Goal: Task Accomplishment & Management: Manage account settings

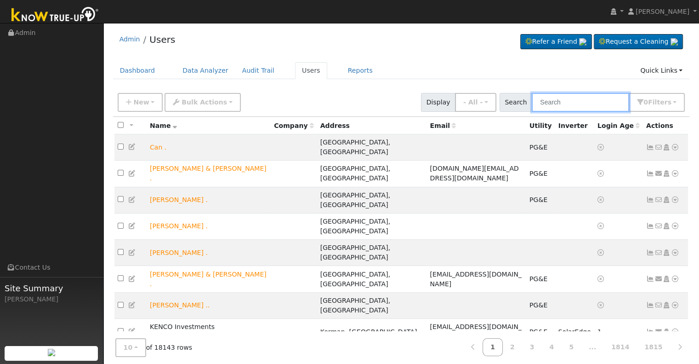
click at [583, 102] on input "text" at bounding box center [580, 102] width 97 height 19
paste input "1287 [PERSON_NAME]"
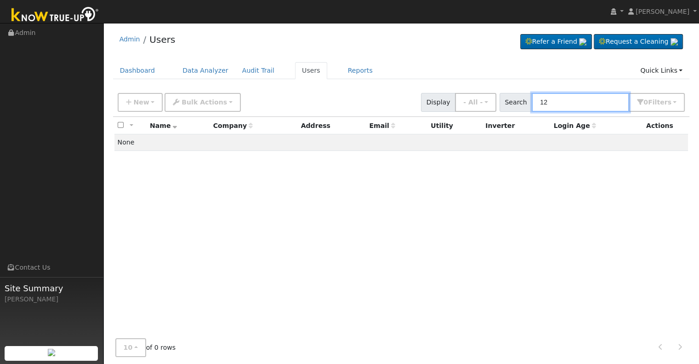
type input "1"
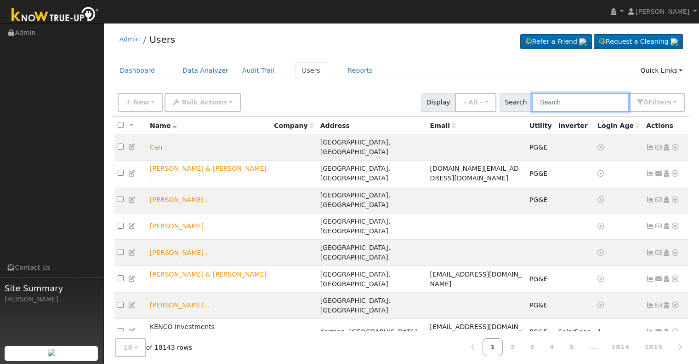
click at [576, 97] on input "text" at bounding box center [580, 102] width 97 height 19
paste input "[PERSON_NAME]"
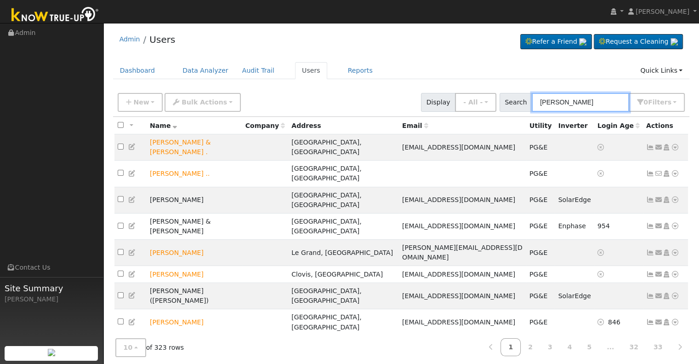
paste input "[PERSON_NAME]"
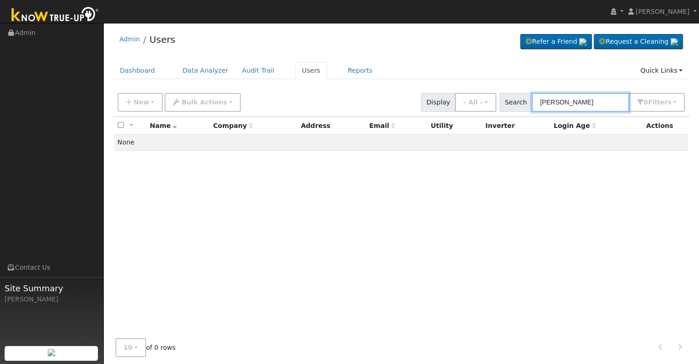
drag, startPoint x: 610, startPoint y: 102, endPoint x: 593, endPoint y: 103, distance: 17.1
click at [593, 103] on input "[PERSON_NAME]" at bounding box center [580, 102] width 97 height 19
click at [541, 101] on input "[PERSON_NAME]" at bounding box center [580, 102] width 97 height 19
paste input "[PERSON_NAME]"
drag, startPoint x: 581, startPoint y: 100, endPoint x: 627, endPoint y: 101, distance: 46.4
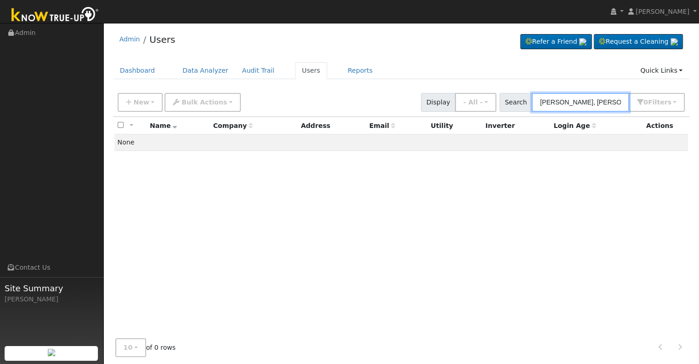
click at [627, 101] on input "[PERSON_NAME], [PERSON_NAME]" at bounding box center [580, 102] width 97 height 19
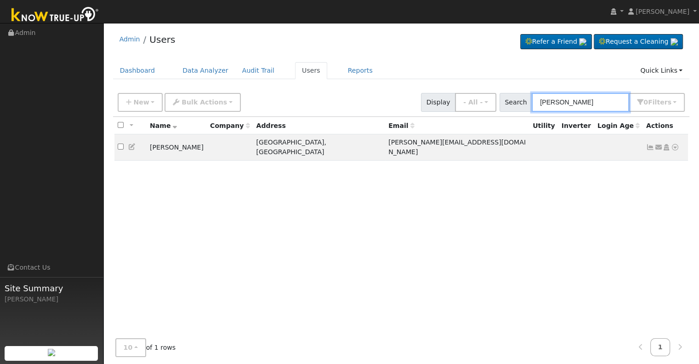
type input "[PERSON_NAME]"
drag, startPoint x: 587, startPoint y: 102, endPoint x: 534, endPoint y: 101, distance: 52.4
click at [534, 101] on div "Search [PERSON_NAME] 0 Filter s Role Show - All - Show Leads Admin Billing Admi…" at bounding box center [593, 102] width 186 height 19
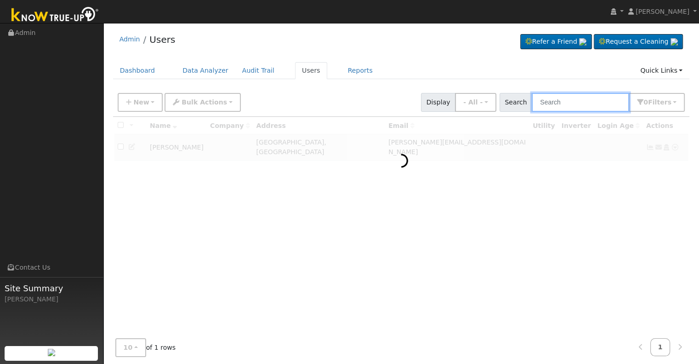
paste input "[PERSON_NAME]"
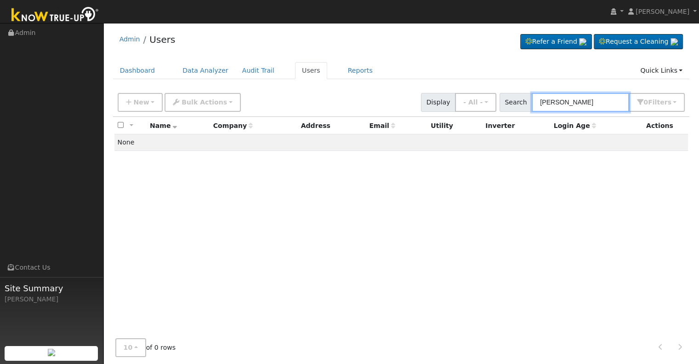
drag, startPoint x: 578, startPoint y: 99, endPoint x: 525, endPoint y: 103, distance: 53.5
click at [525, 103] on div "Search [PERSON_NAME] 0 Filter s Role Show - All - Show Leads Admin Billing Admi…" at bounding box center [593, 102] width 186 height 19
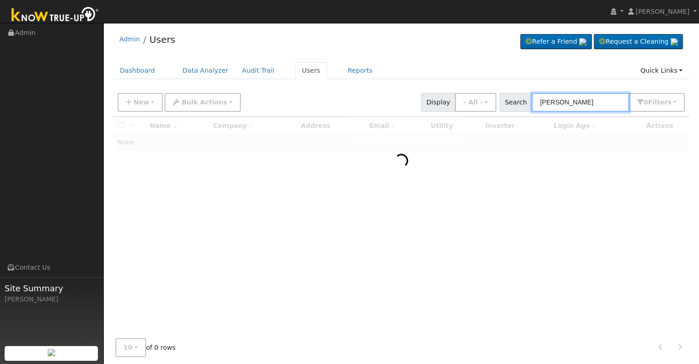
click at [575, 101] on input "[PERSON_NAME]" at bounding box center [580, 102] width 97 height 19
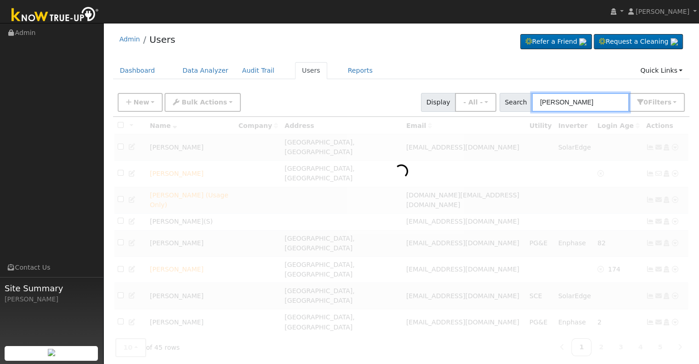
paste input "[PERSON_NAME]"
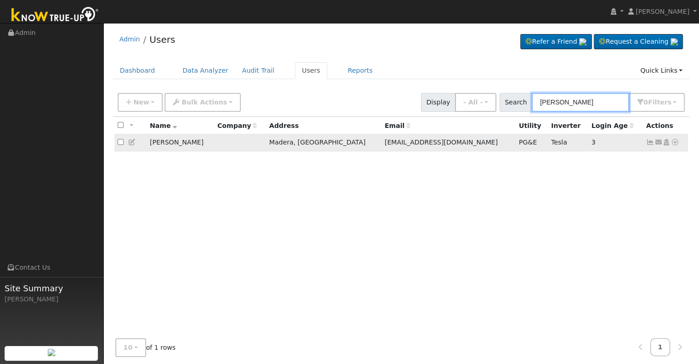
type input "[PERSON_NAME]"
click at [650, 142] on icon at bounding box center [650, 142] width 8 height 6
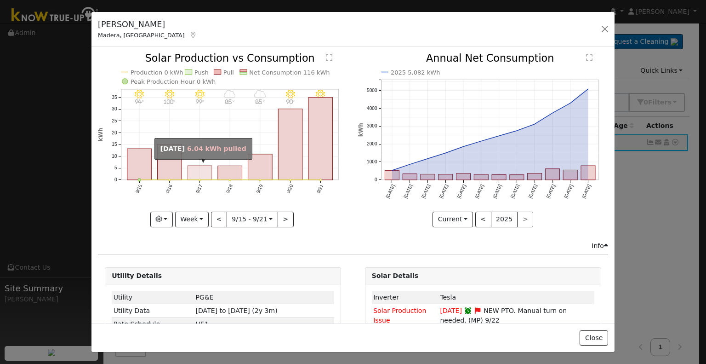
click at [191, 174] on rect "onclick=""" at bounding box center [200, 173] width 24 height 14
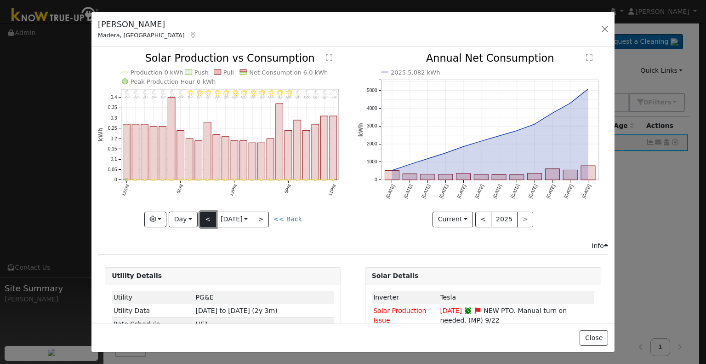
click at [206, 212] on button "<" at bounding box center [208, 220] width 16 height 16
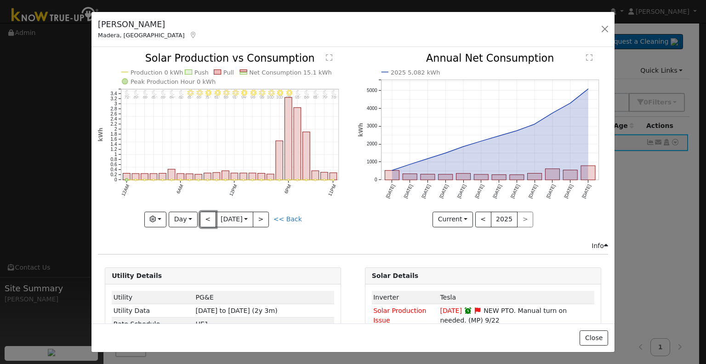
click at [208, 214] on button "<" at bounding box center [208, 220] width 16 height 16
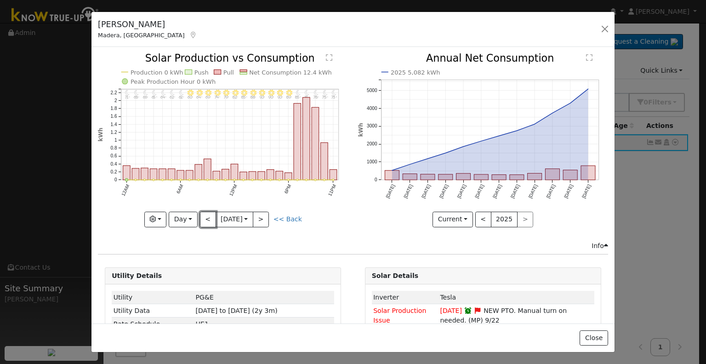
click at [208, 214] on button "<" at bounding box center [208, 220] width 16 height 16
type input "[DATE]"
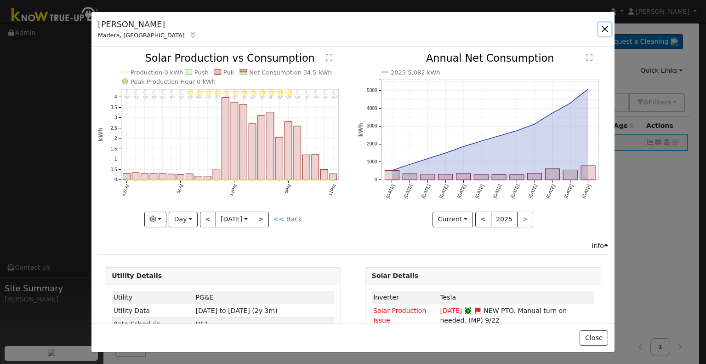
click at [609, 26] on button "button" at bounding box center [605, 29] width 13 height 13
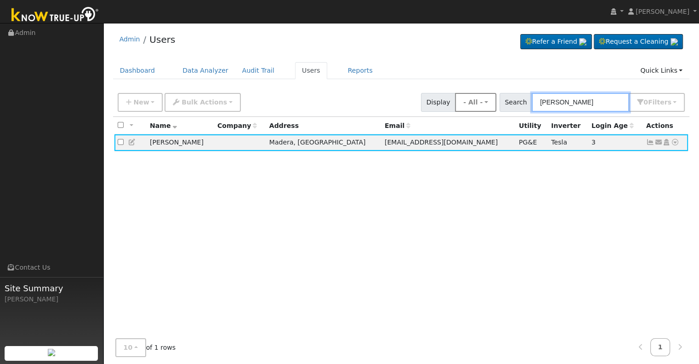
drag, startPoint x: 606, startPoint y: 99, endPoint x: 503, endPoint y: 103, distance: 104.0
click at [503, 103] on div "New Add User Quick Add Quick Connect Quick Convert Lead Bulk Actions Send Email…" at bounding box center [401, 101] width 571 height 22
paste input "[PERSON_NAME]"
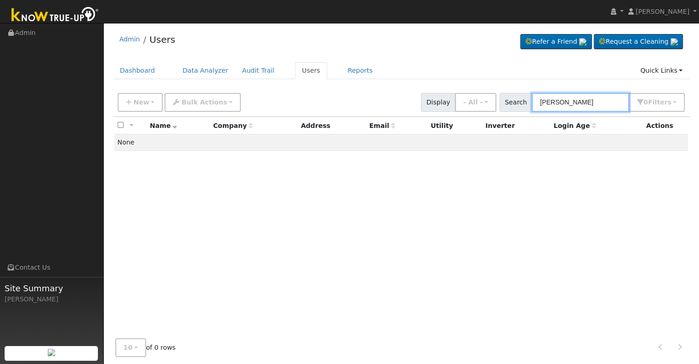
click at [562, 98] on input "[PERSON_NAME]" at bounding box center [580, 102] width 97 height 19
click at [563, 100] on input "[PERSON_NAME]" at bounding box center [580, 102] width 97 height 19
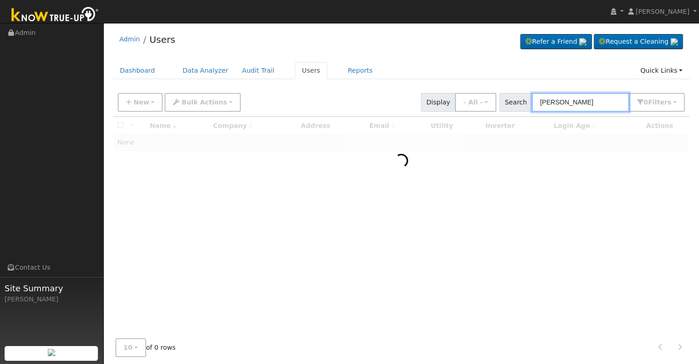
click at [567, 100] on input "[PERSON_NAME]" at bounding box center [580, 102] width 97 height 19
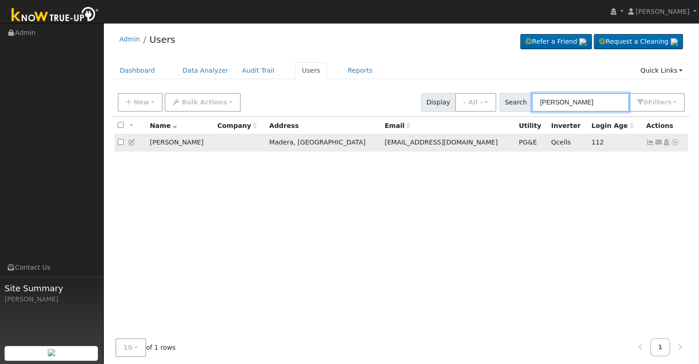
type input "[PERSON_NAME]"
click at [650, 143] on icon at bounding box center [650, 142] width 8 height 6
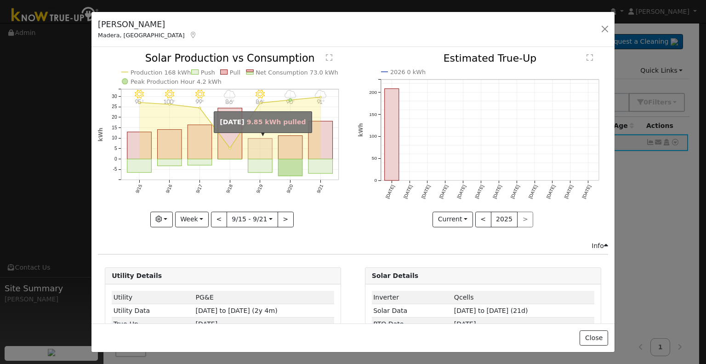
click at [265, 145] on rect "onclick=""" at bounding box center [260, 148] width 24 height 21
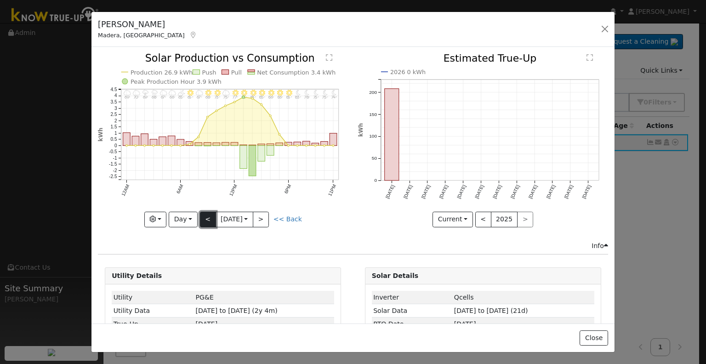
click at [209, 218] on button "<" at bounding box center [208, 220] width 16 height 16
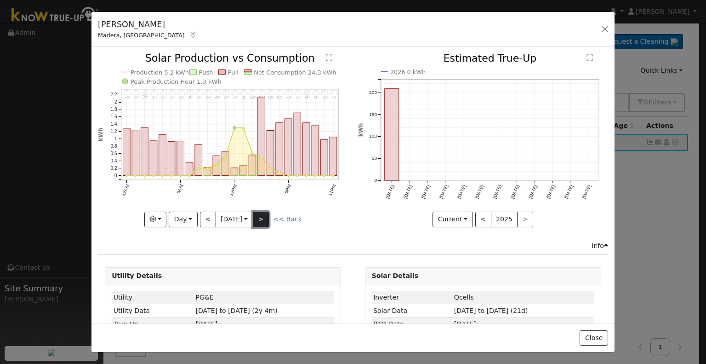
click at [265, 212] on button ">" at bounding box center [261, 220] width 16 height 16
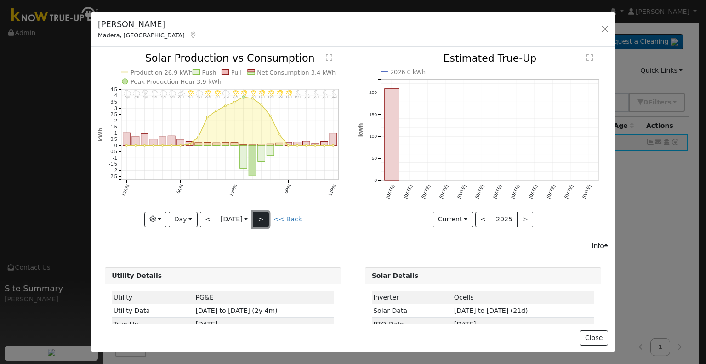
click at [258, 217] on button ">" at bounding box center [261, 220] width 16 height 16
click at [259, 212] on button ">" at bounding box center [261, 220] width 16 height 16
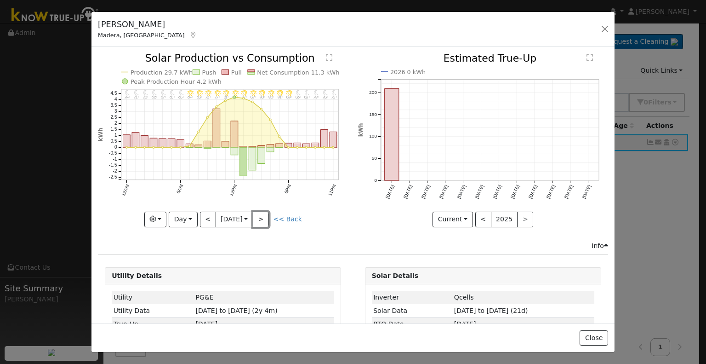
click at [259, 212] on button ">" at bounding box center [261, 220] width 16 height 16
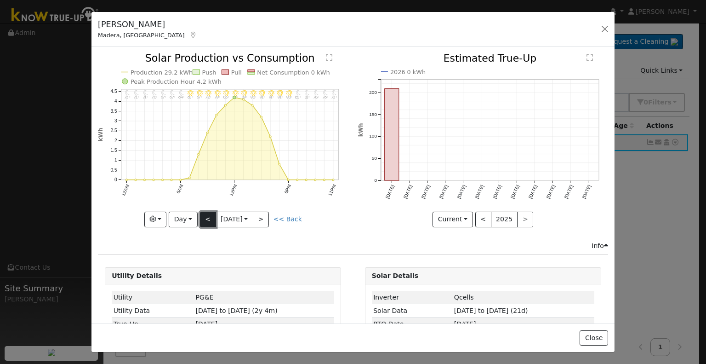
click at [205, 216] on button "<" at bounding box center [208, 220] width 16 height 16
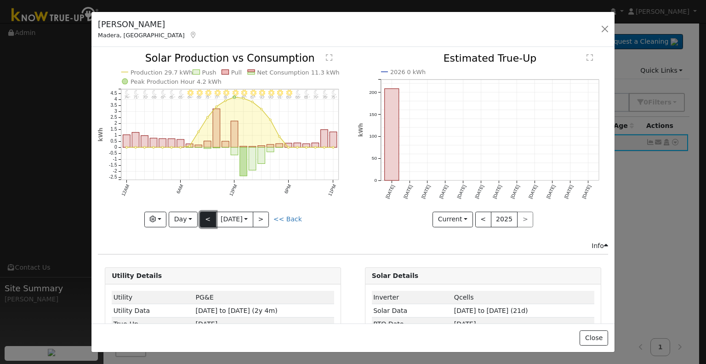
click at [206, 217] on button "<" at bounding box center [208, 220] width 16 height 16
click at [207, 216] on button "<" at bounding box center [208, 220] width 16 height 16
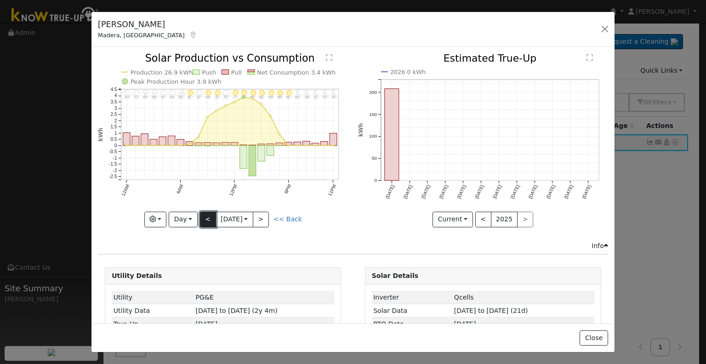
click at [206, 213] on button "<" at bounding box center [208, 220] width 16 height 16
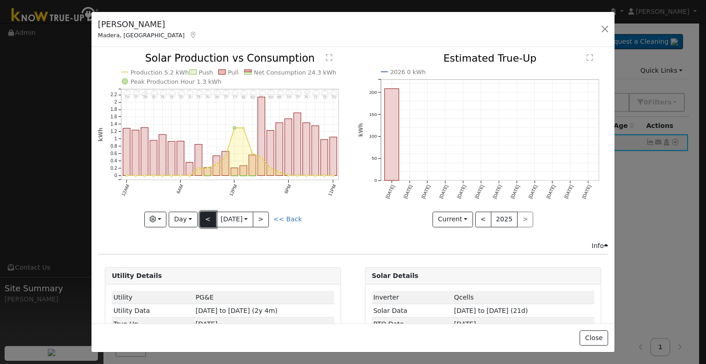
click at [207, 213] on button "<" at bounding box center [208, 220] width 16 height 16
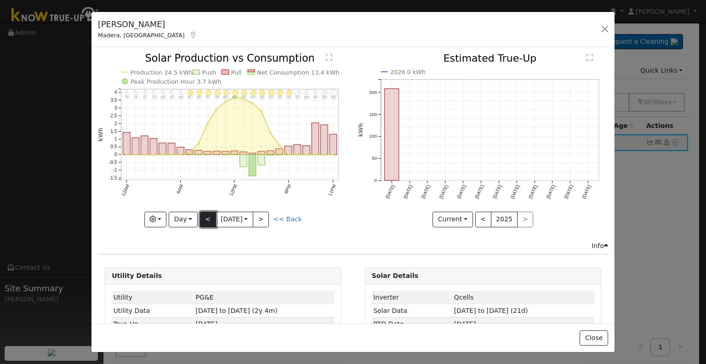
click at [204, 218] on button "<" at bounding box center [208, 220] width 16 height 16
type input "[DATE]"
click at [604, 30] on button "button" at bounding box center [605, 29] width 13 height 13
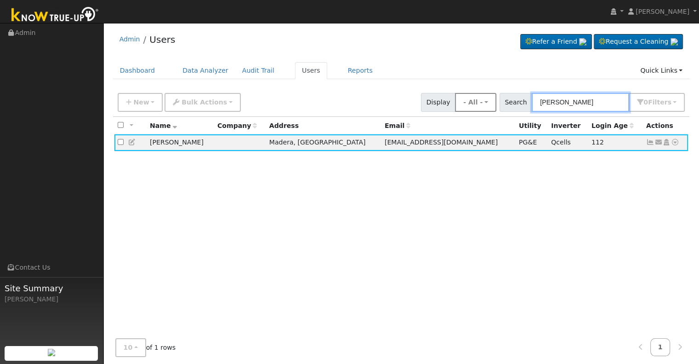
drag, startPoint x: 588, startPoint y: 100, endPoint x: 481, endPoint y: 98, distance: 106.2
click at [481, 98] on div "New Add User Quick Add Quick Connect Quick Convert Lead Bulk Actions Send Email…" at bounding box center [401, 101] width 571 height 22
paste input "[PERSON_NAME] & [PERSON_NAME]/[PERSON_NAME]"
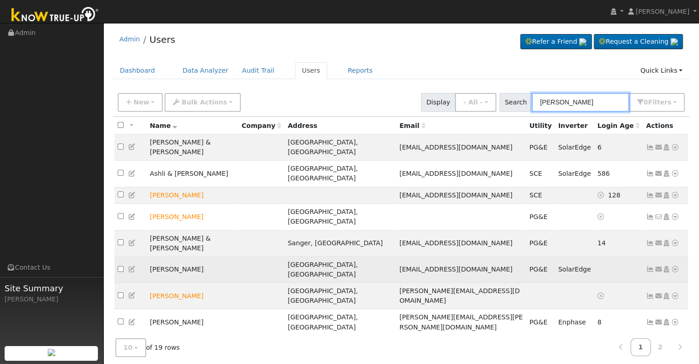
type input "[PERSON_NAME]"
click at [651, 266] on icon at bounding box center [650, 269] width 8 height 6
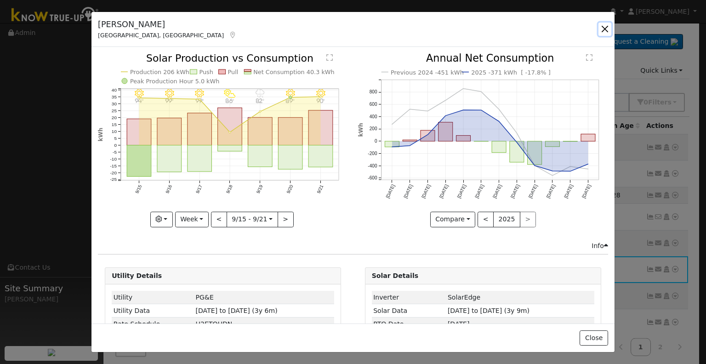
click at [604, 27] on button "button" at bounding box center [605, 29] width 13 height 13
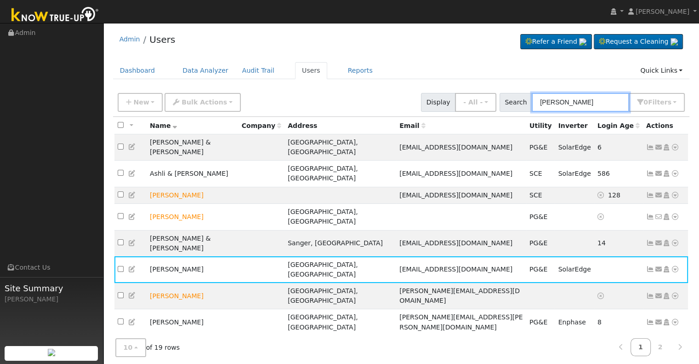
drag, startPoint x: 600, startPoint y: 102, endPoint x: 452, endPoint y: 106, distance: 147.6
click at [452, 106] on div "New Add User Quick Add Quick Connect Quick Convert Lead Bulk Actions Send Email…" at bounding box center [401, 101] width 571 height 22
paste input "[PERSON_NAME]"
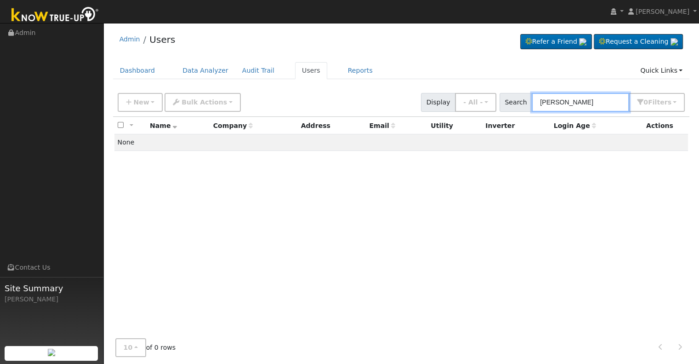
click at [562, 99] on input "[PERSON_NAME]" at bounding box center [580, 102] width 97 height 19
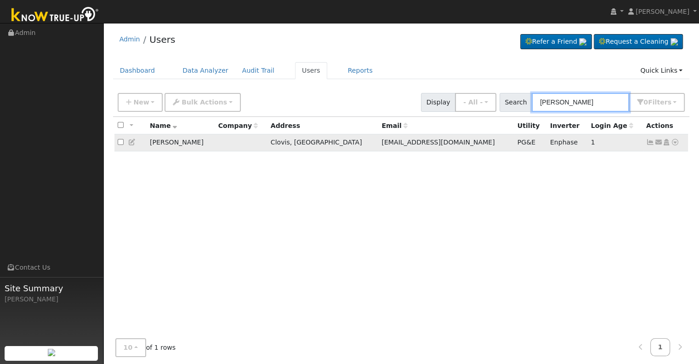
type input "[PERSON_NAME]"
click at [647, 143] on icon at bounding box center [650, 142] width 8 height 6
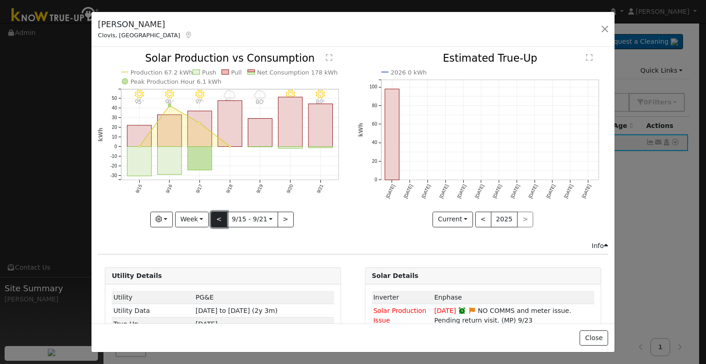
click at [216, 218] on button "<" at bounding box center [219, 220] width 16 height 16
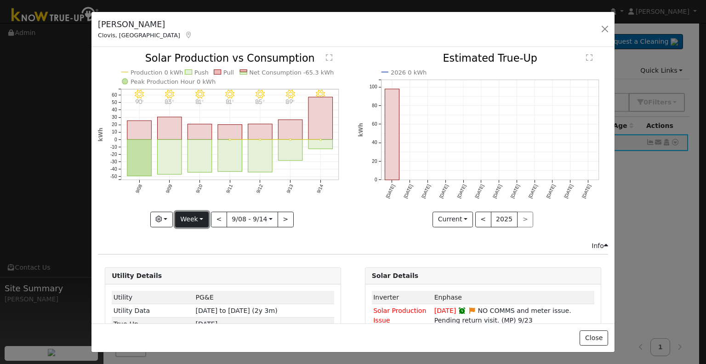
click at [199, 219] on button "Week" at bounding box center [192, 220] width 34 height 16
click at [200, 259] on link "Month" at bounding box center [208, 263] width 64 height 13
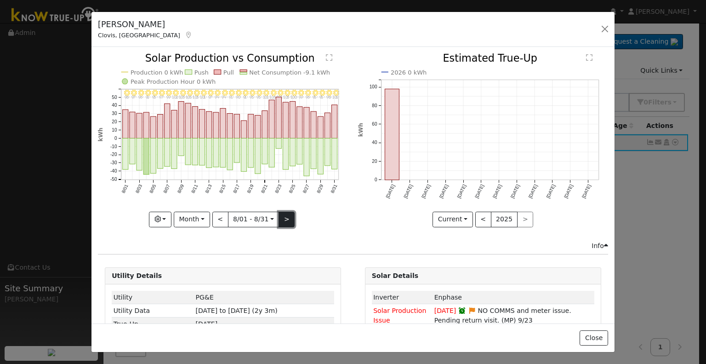
click at [289, 216] on button ">" at bounding box center [287, 220] width 16 height 16
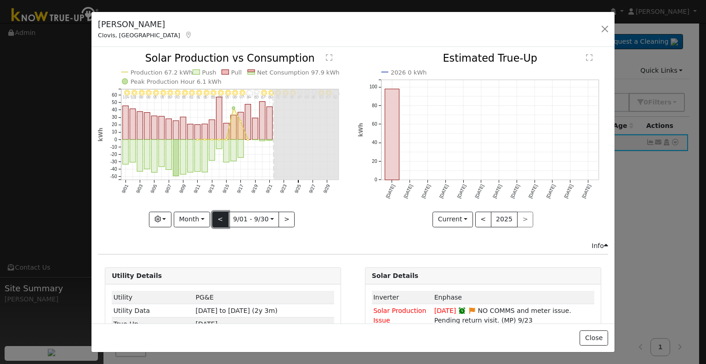
click at [222, 212] on button "<" at bounding box center [220, 220] width 16 height 16
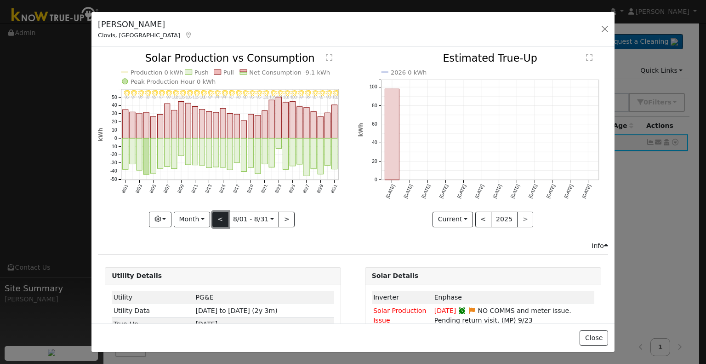
click at [222, 212] on button "<" at bounding box center [220, 220] width 16 height 16
type input "[DATE]"
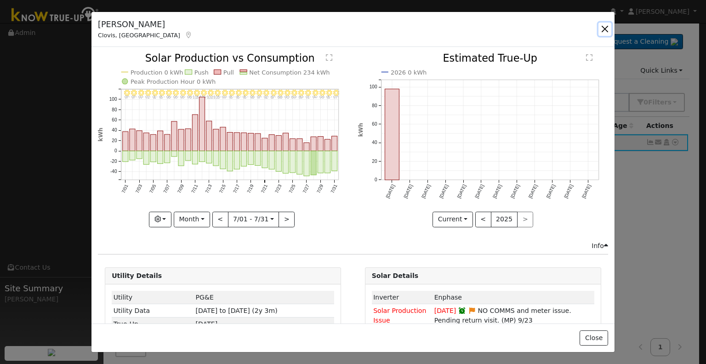
drag, startPoint x: 603, startPoint y: 30, endPoint x: 410, endPoint y: 0, distance: 195.0
click at [603, 29] on button "button" at bounding box center [605, 29] width 13 height 13
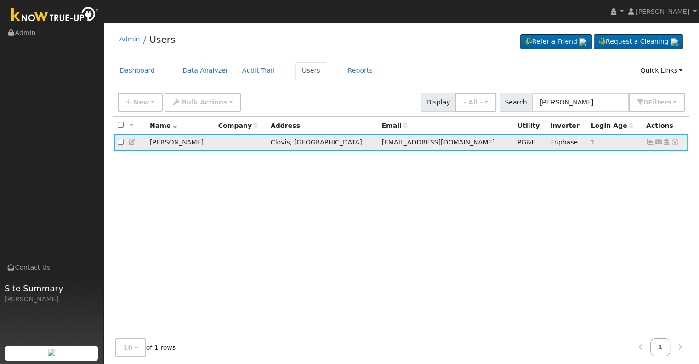
click at [647, 143] on icon at bounding box center [650, 142] width 8 height 6
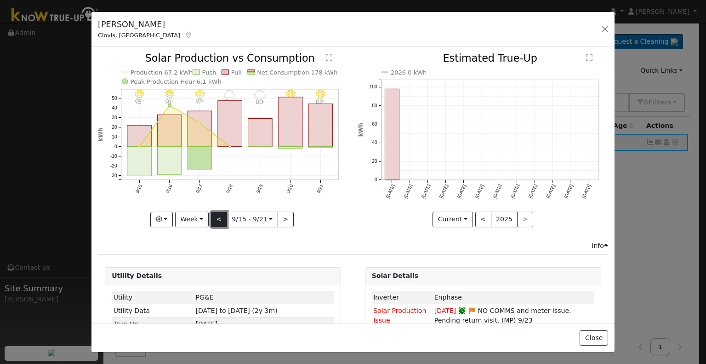
click at [217, 217] on button "<" at bounding box center [219, 220] width 16 height 16
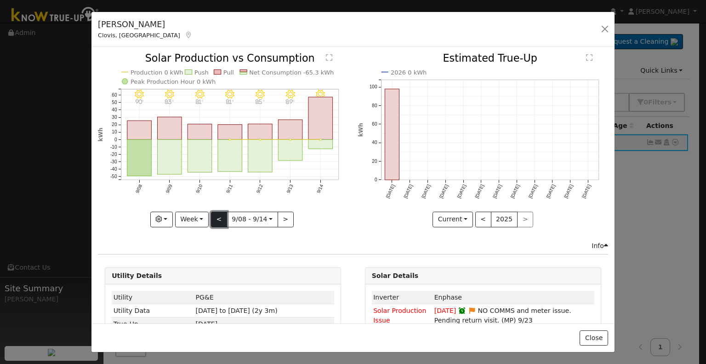
click at [217, 217] on button "<" at bounding box center [219, 220] width 16 height 16
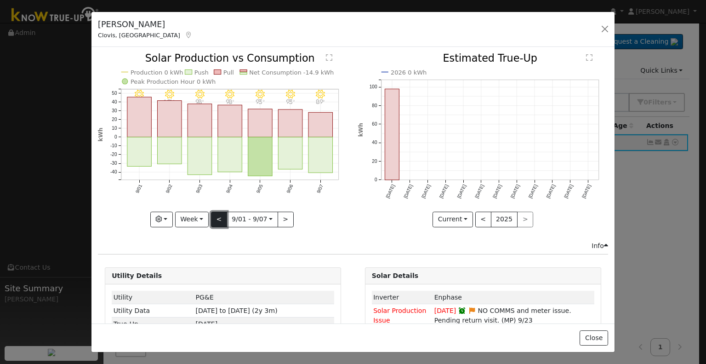
click at [217, 217] on button "<" at bounding box center [219, 220] width 16 height 16
type input "[DATE]"
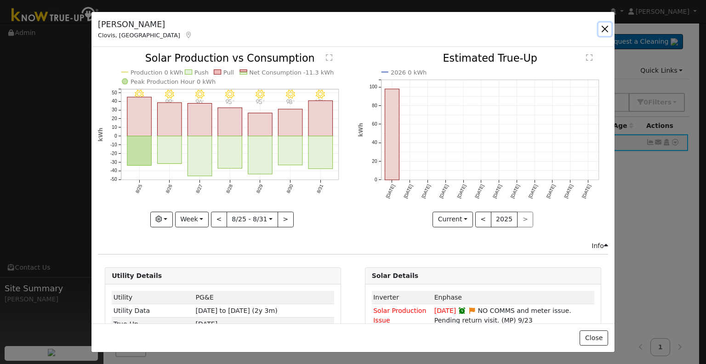
click at [604, 29] on button "button" at bounding box center [605, 29] width 13 height 13
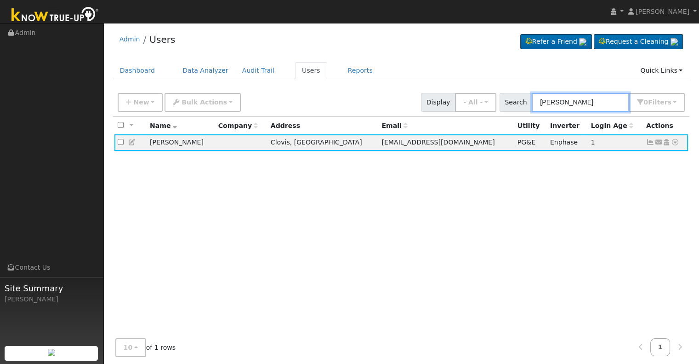
drag, startPoint x: 568, startPoint y: 100, endPoint x: 522, endPoint y: 99, distance: 46.0
click at [522, 99] on div "Search [PERSON_NAME] 0 Filter s Role Show - All - Show Leads Admin Billing Admi…" at bounding box center [593, 102] width 186 height 19
paste input "[PERSON_NAME]"
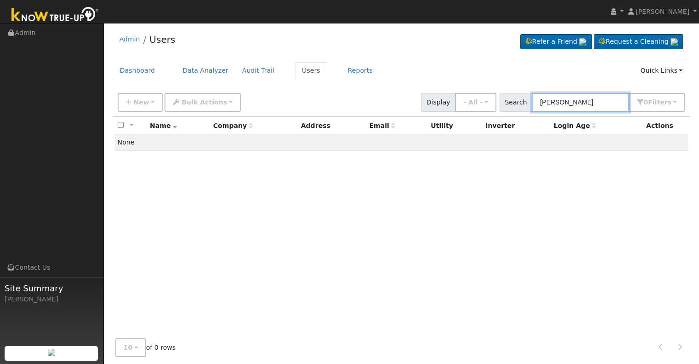
click at [583, 102] on input "[PERSON_NAME]" at bounding box center [580, 102] width 97 height 19
click at [587, 102] on input "[PERSON_NAME]" at bounding box center [580, 102] width 97 height 19
type input "M"
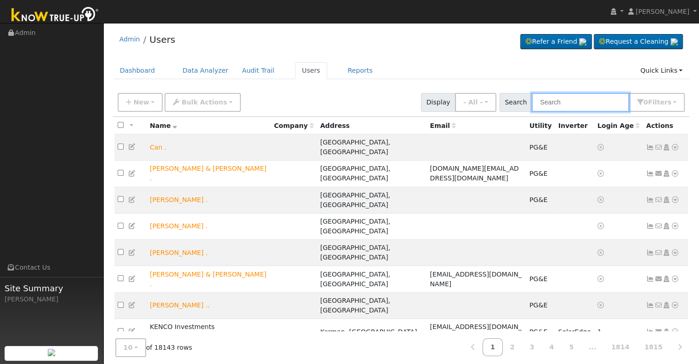
click at [594, 99] on input "text" at bounding box center [580, 102] width 97 height 19
paste input "[PERSON_NAME]"
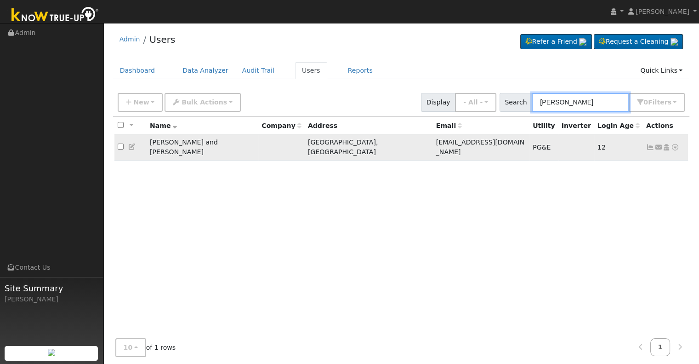
type input "[PERSON_NAME]"
click at [648, 144] on icon at bounding box center [650, 147] width 8 height 6
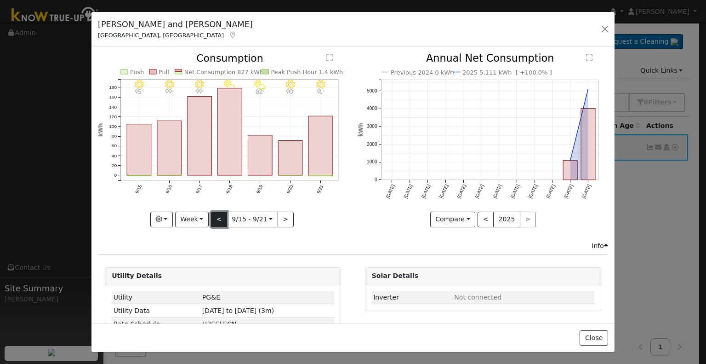
click at [221, 220] on button "<" at bounding box center [219, 220] width 16 height 16
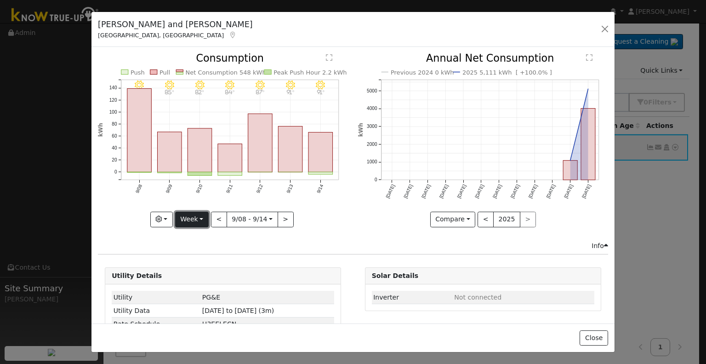
click at [192, 218] on button "Week" at bounding box center [192, 220] width 34 height 16
click at [197, 263] on link "Month" at bounding box center [208, 263] width 64 height 13
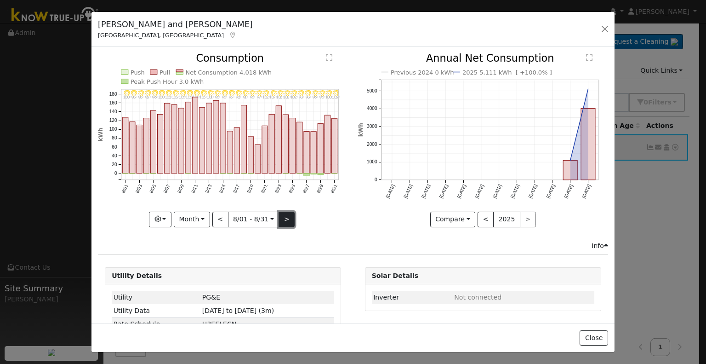
click at [285, 218] on button ">" at bounding box center [287, 220] width 16 height 16
type input "[DATE]"
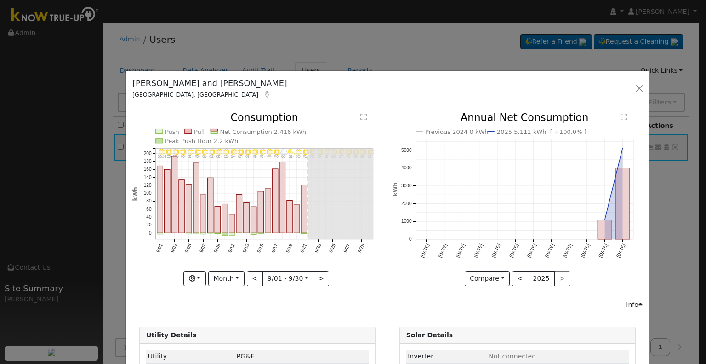
drag, startPoint x: 98, startPoint y: 22, endPoint x: 129, endPoint y: 105, distance: 89.3
click at [132, 89] on h5 "[PERSON_NAME] and [PERSON_NAME]" at bounding box center [209, 83] width 155 height 12
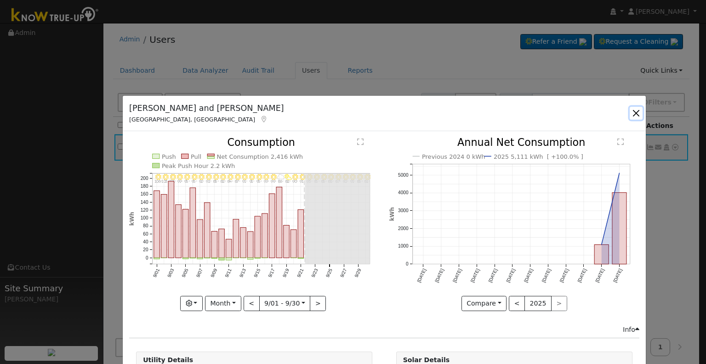
click at [631, 114] on button "button" at bounding box center [636, 113] width 13 height 13
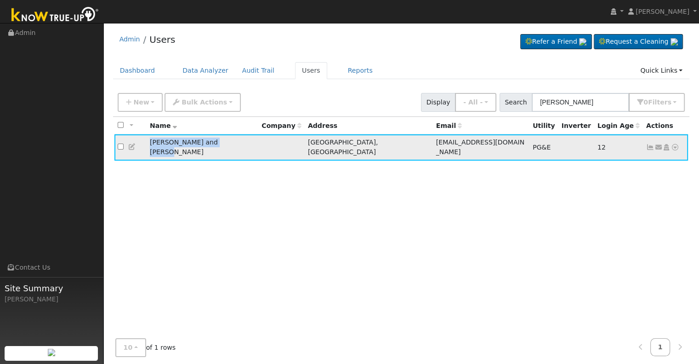
drag, startPoint x: 149, startPoint y: 140, endPoint x: 227, endPoint y: 144, distance: 78.2
click at [227, 144] on td "[PERSON_NAME] and [PERSON_NAME]" at bounding box center [203, 147] width 112 height 26
copy td "[PERSON_NAME] and [PERSON_NAME]"
